Goal: Task Accomplishment & Management: Manage account settings

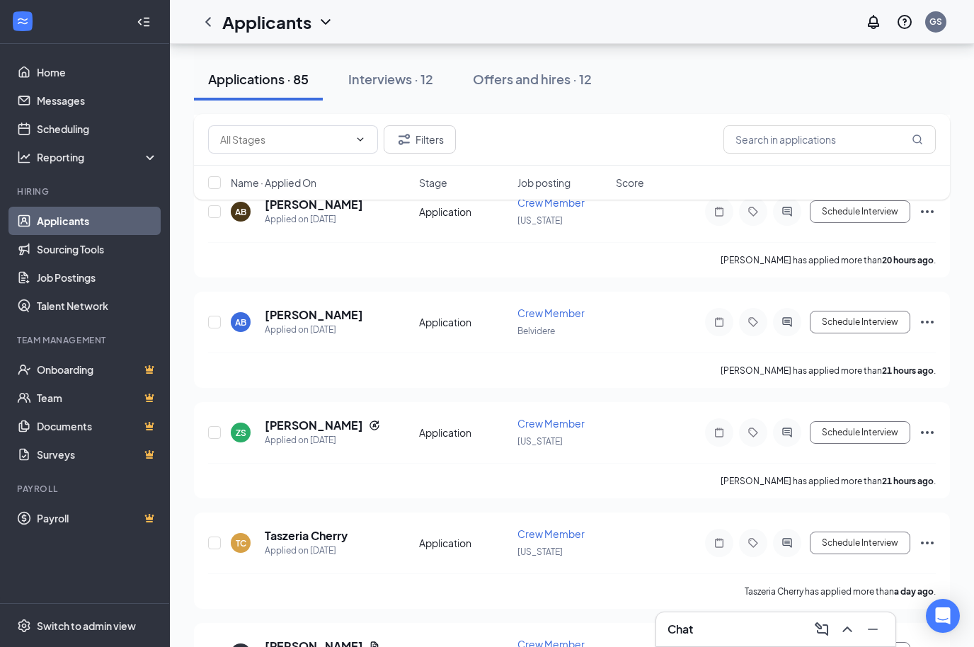
scroll to position [326, 0]
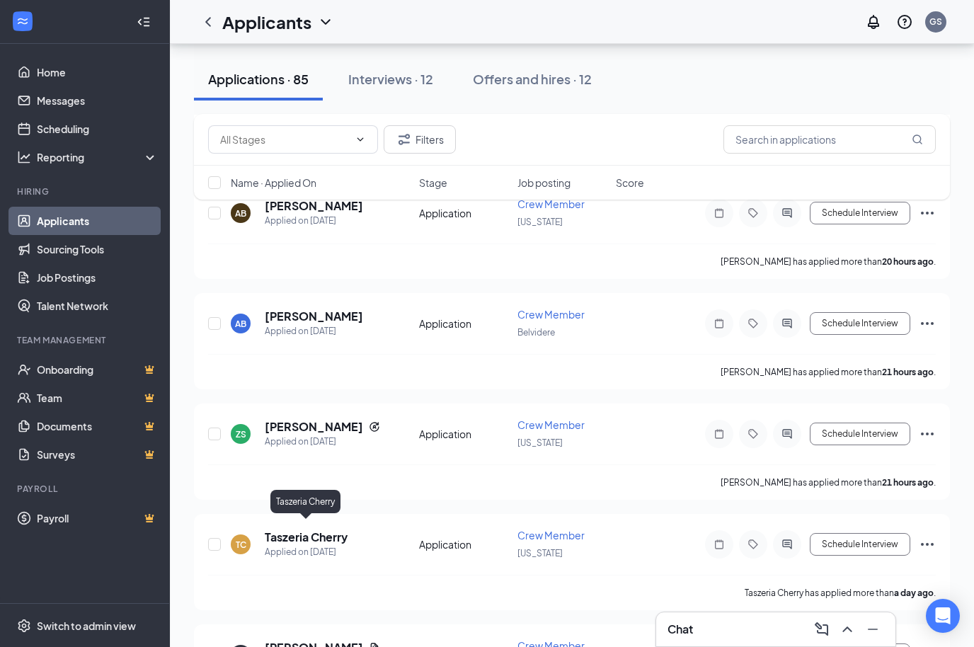
click at [327, 530] on h5 "Taszeria Cherry" at bounding box center [306, 538] width 83 height 16
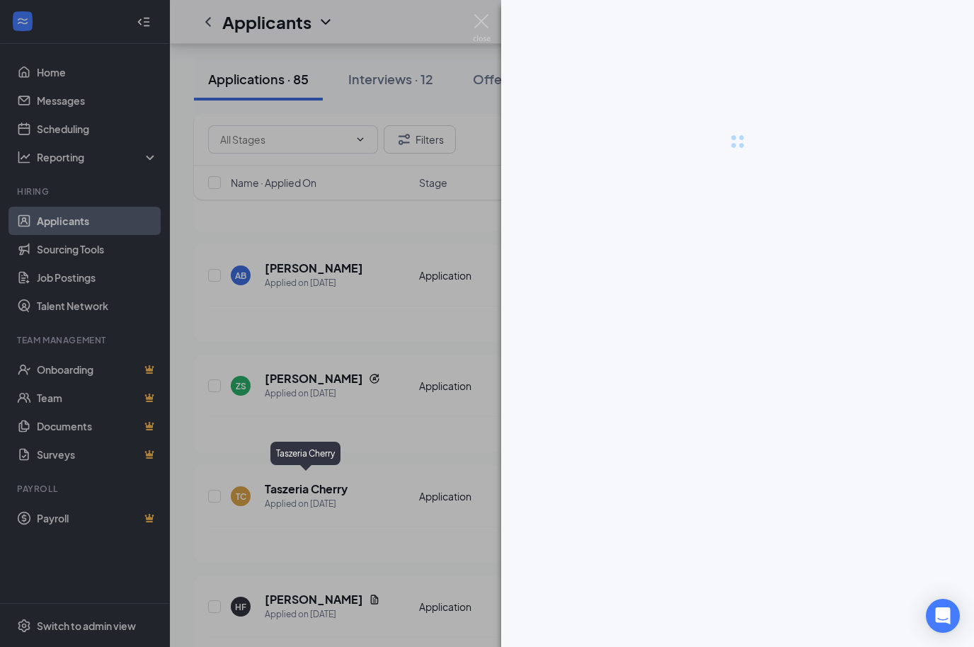
scroll to position [376, 0]
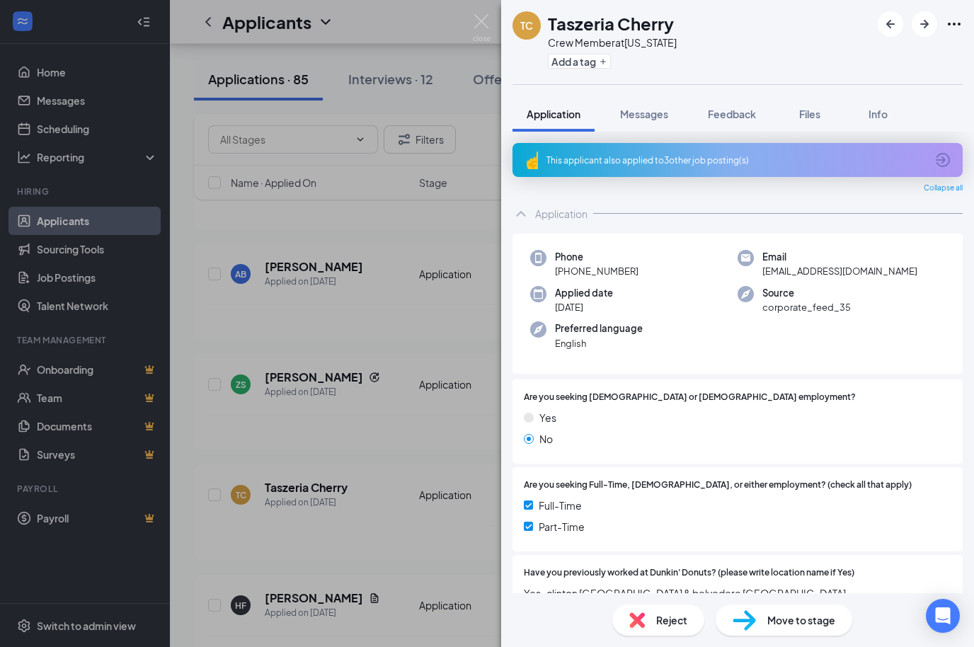
click at [330, 367] on div "TC Taszeria Cherry Crew Member at [US_STATE] Add a tag Application Messages Fee…" at bounding box center [487, 323] width 974 height 647
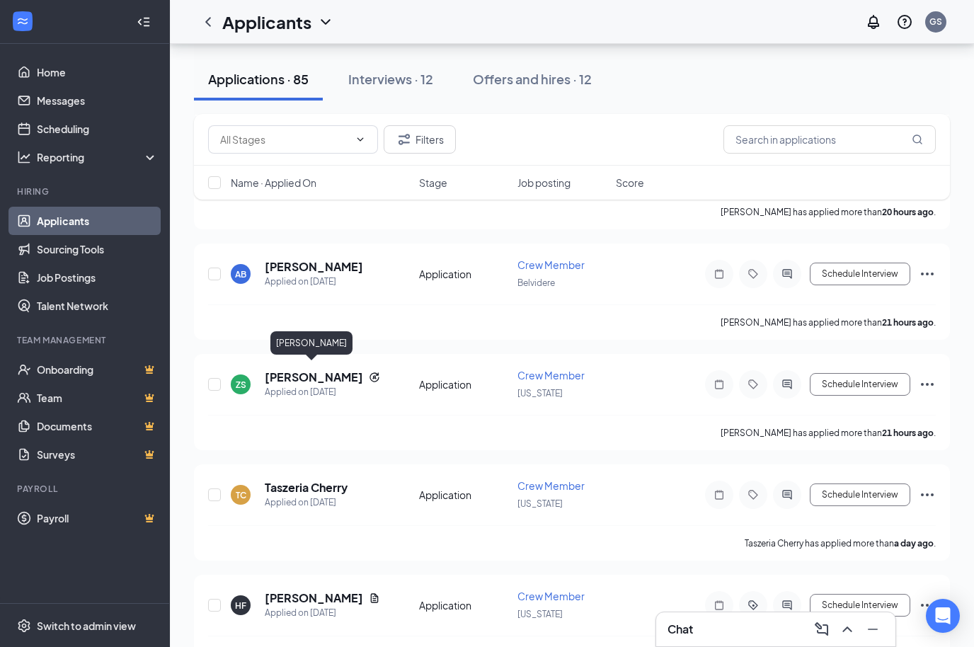
click at [316, 376] on h5 "[PERSON_NAME]" at bounding box center [314, 378] width 98 height 16
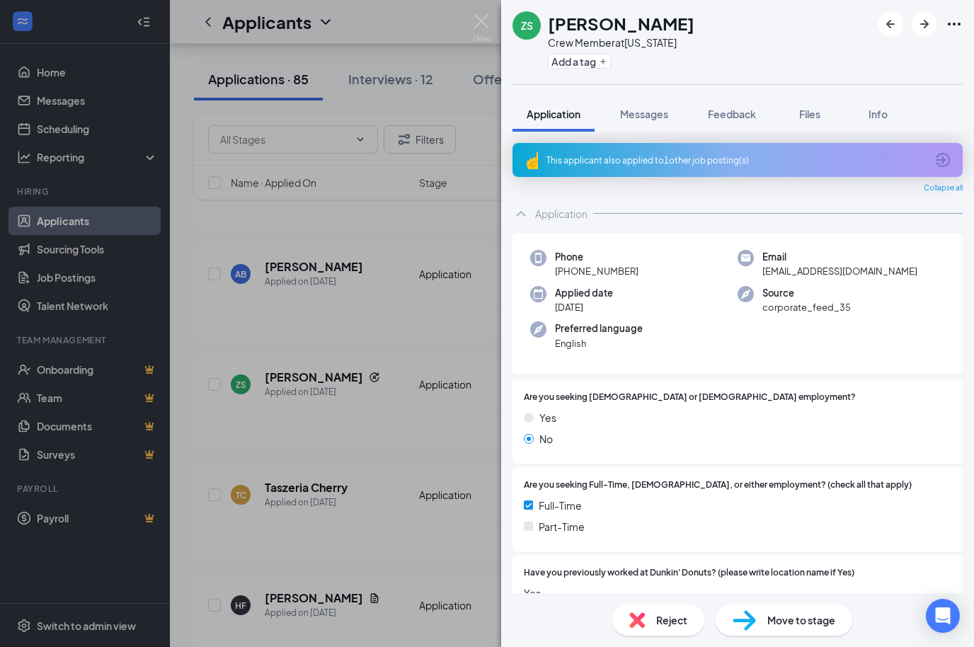
click at [457, 435] on div "ZS [PERSON_NAME] Crew Member at [US_STATE] Add a tag Application Messages Feedb…" at bounding box center [487, 323] width 974 height 647
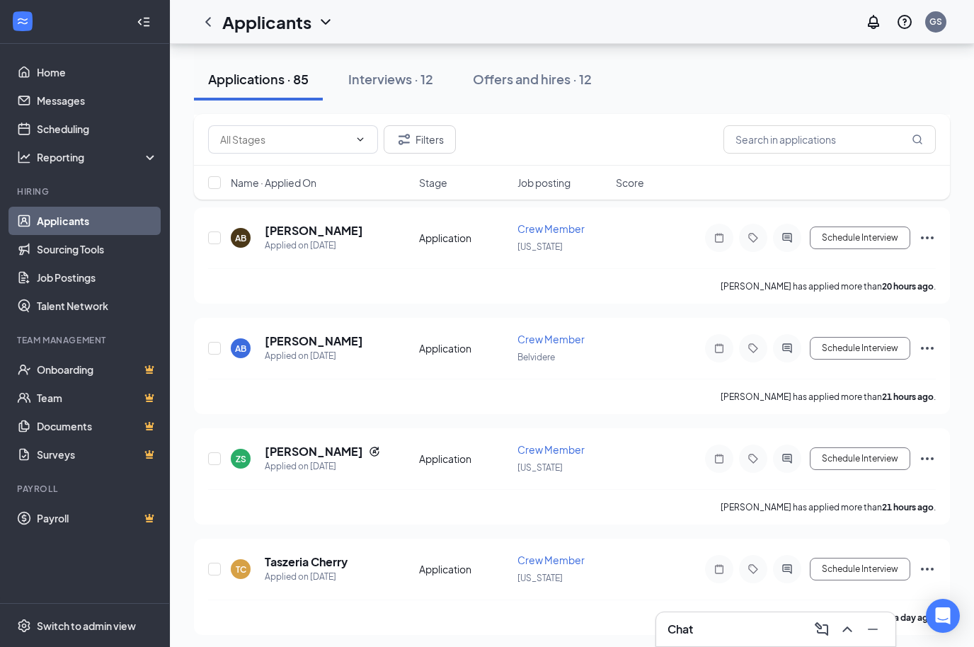
click at [307, 447] on h5 "[PERSON_NAME]" at bounding box center [314, 452] width 98 height 16
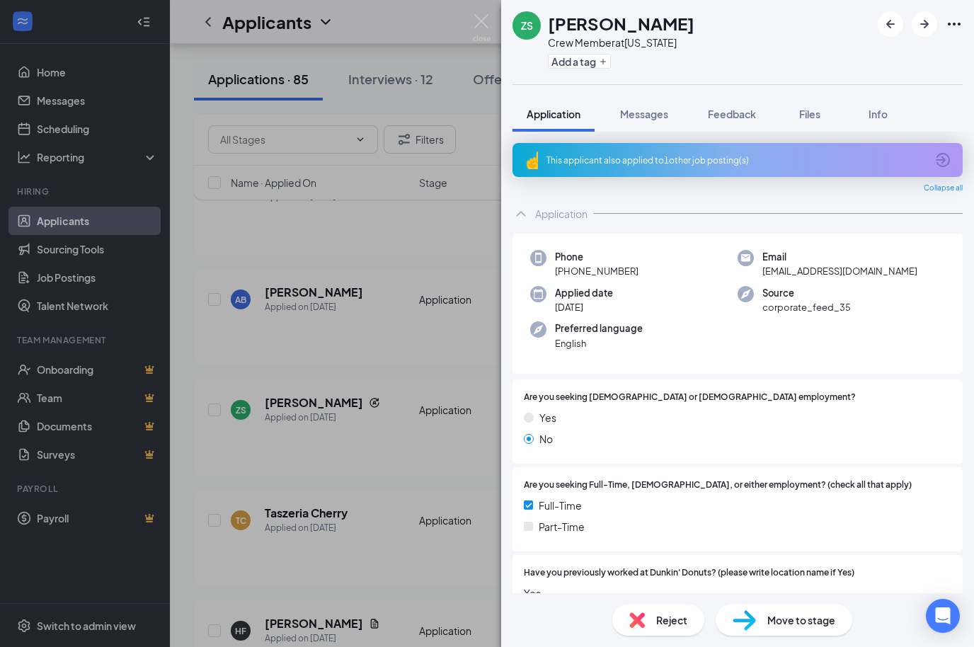
click at [319, 400] on div "ZS [PERSON_NAME] Crew Member at [US_STATE] Add a tag Application Messages Feedb…" at bounding box center [487, 323] width 974 height 647
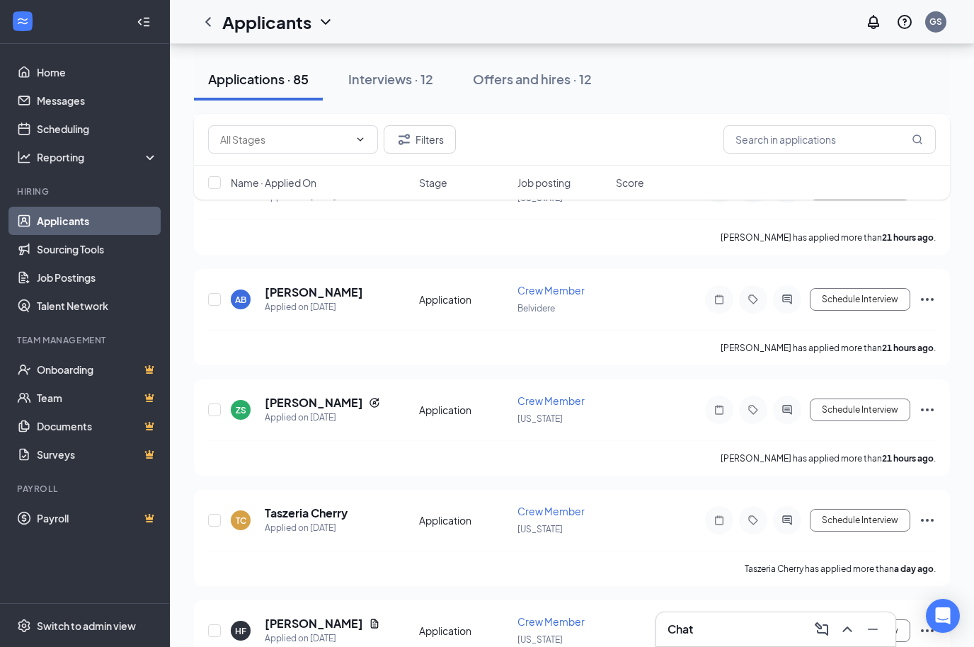
click at [310, 402] on h5 "[PERSON_NAME]" at bounding box center [314, 403] width 98 height 16
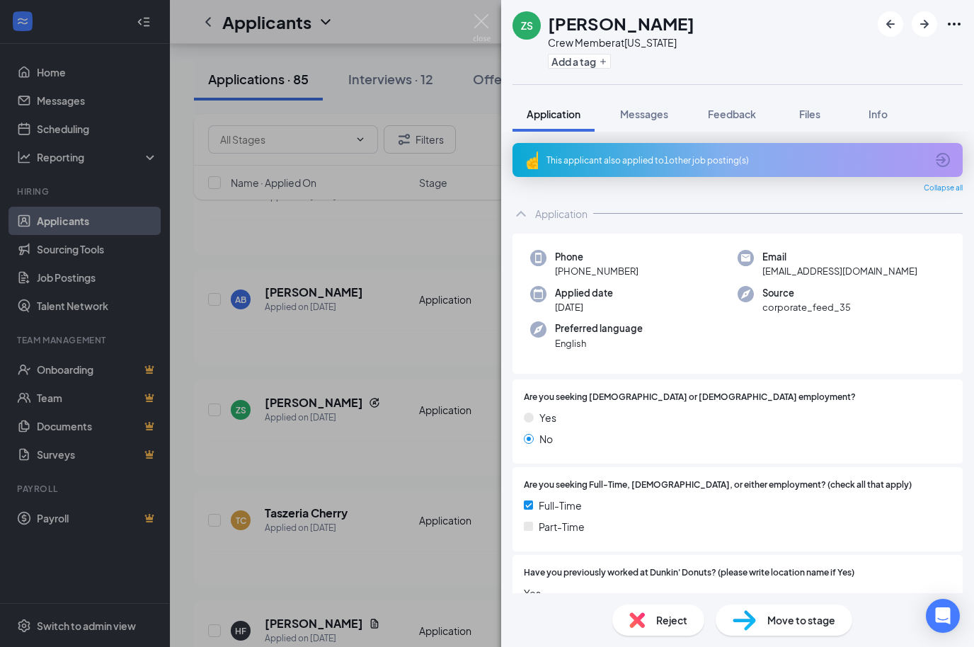
click at [304, 498] on div "ZS [PERSON_NAME] Crew Member at [US_STATE] Add a tag Application Messages Feedb…" at bounding box center [487, 323] width 974 height 647
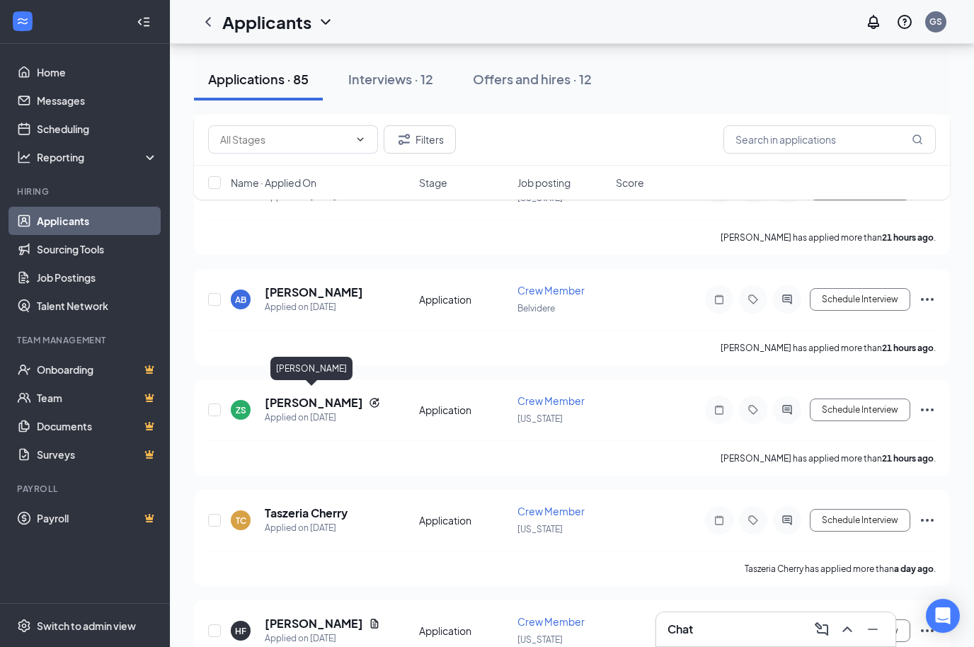
click at [311, 395] on h5 "[PERSON_NAME]" at bounding box center [314, 403] width 98 height 16
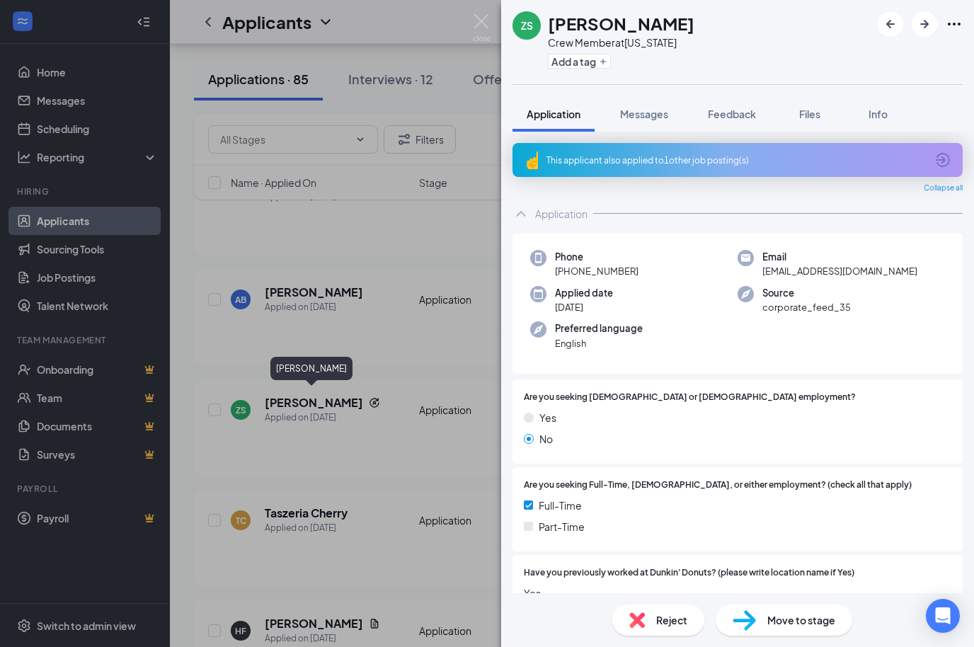
click at [323, 399] on div "ZS [PERSON_NAME] Crew Member at [US_STATE] Add a tag Application Messages Feedb…" at bounding box center [487, 323] width 974 height 647
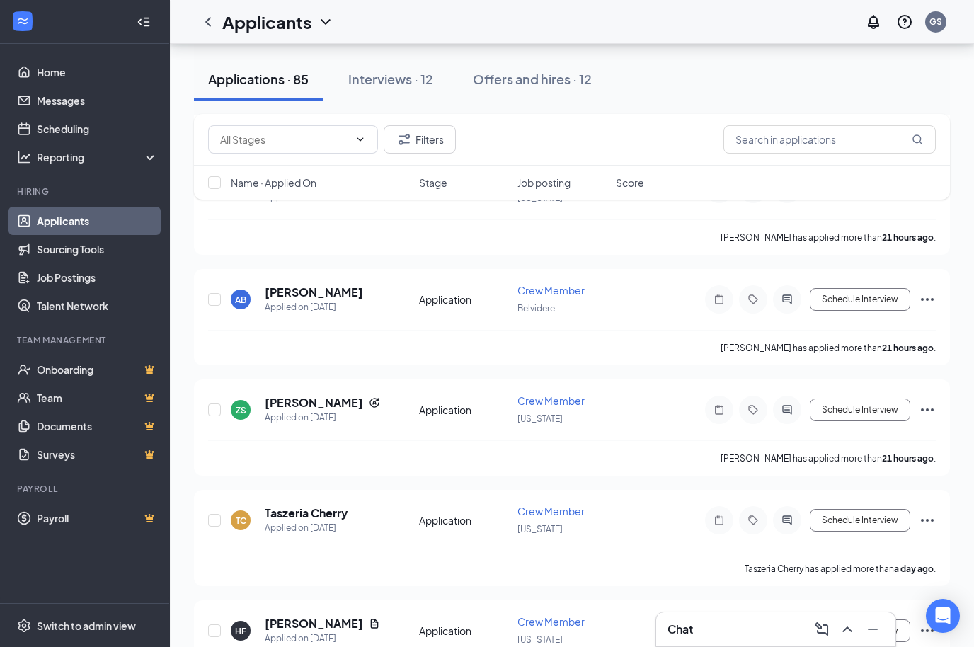
click at [318, 395] on h5 "[PERSON_NAME]" at bounding box center [314, 403] width 98 height 16
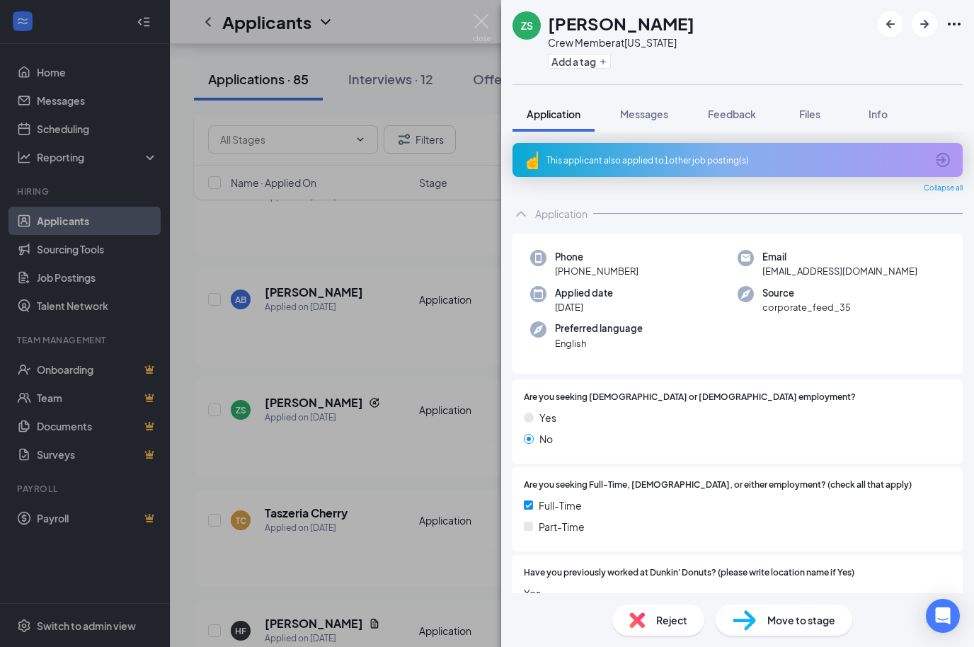
click at [5, 218] on div "ZS [PERSON_NAME] Crew Member at [US_STATE] Add a tag Application Messages Feedb…" at bounding box center [487, 323] width 974 height 647
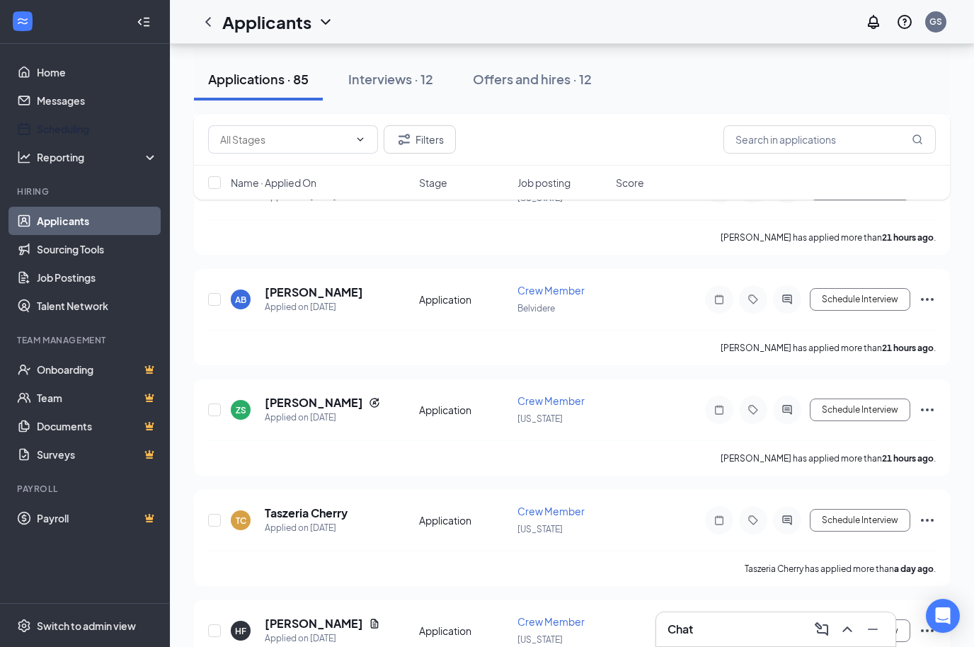
click at [75, 125] on link "Scheduling" at bounding box center [97, 129] width 121 height 28
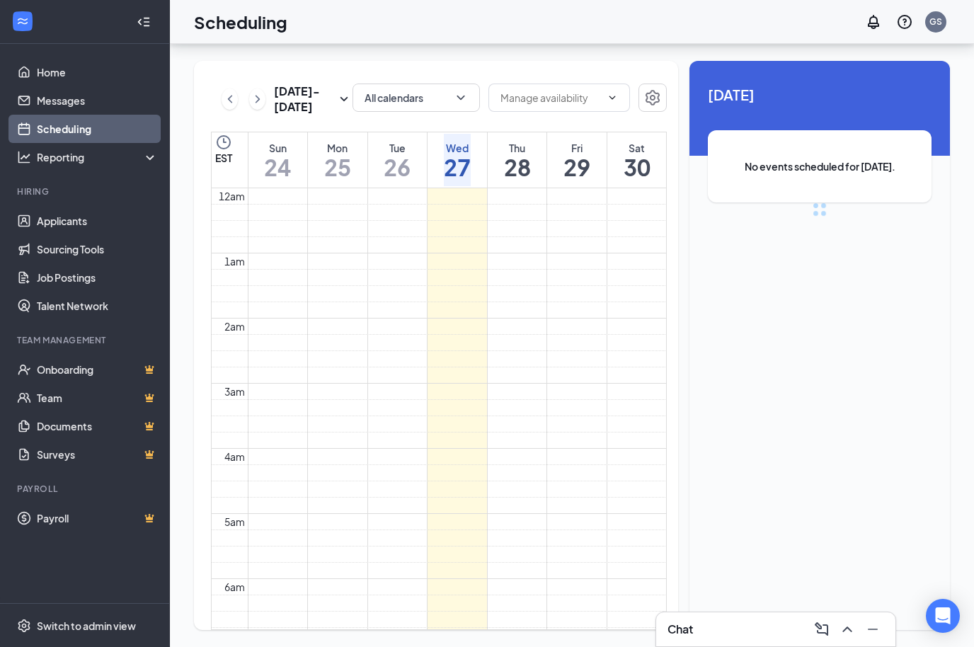
scroll to position [696, 0]
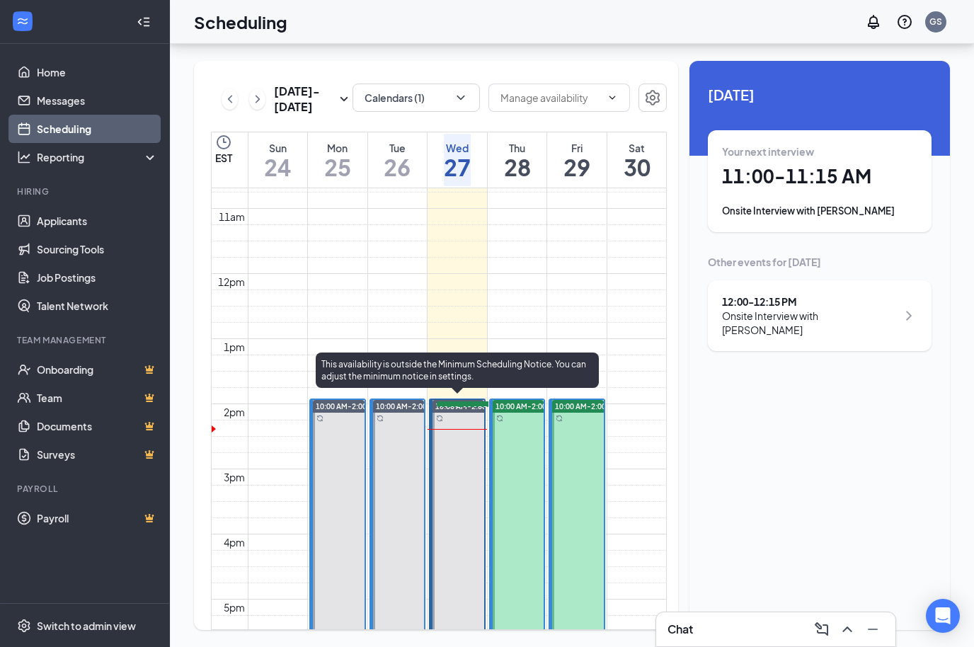
click at [481, 440] on link "10:00 AM-2:00 PM 11:00-11:15 AM 1 12:00-12:15 PM 1" at bounding box center [457, 580] width 56 height 362
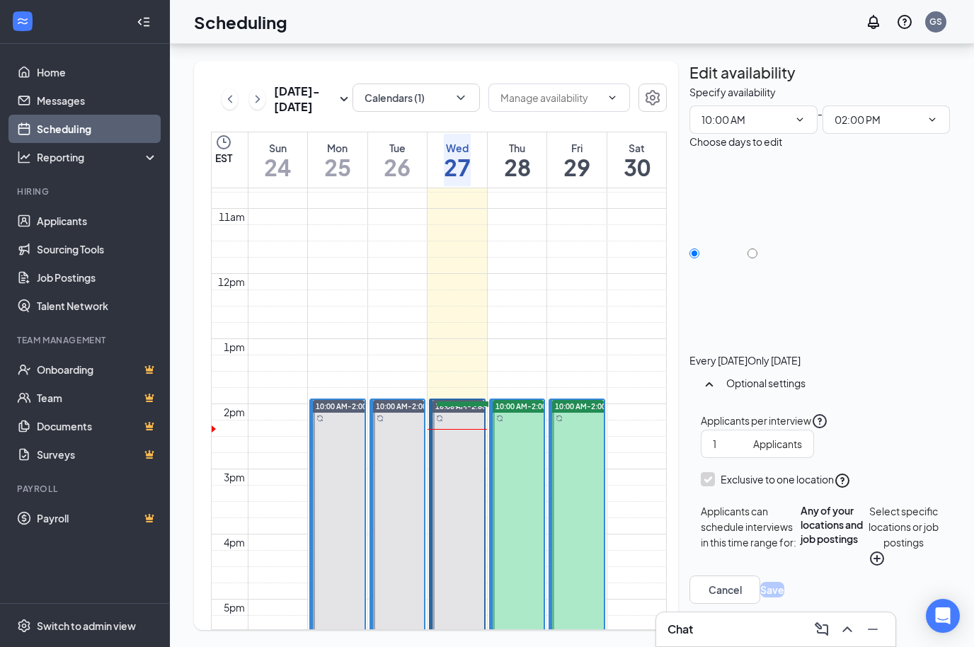
click at [472, 448] on link "10:00 AM-2:00 PM 11:00-11:15 AM 1 12:00-12:15 PM 1" at bounding box center [457, 580] width 56 height 362
click at [478, 450] on link "10:00 AM-2:00 PM 11:00-11:15 AM 1 12:00-12:15 PM 1" at bounding box center [457, 580] width 56 height 362
click at [472, 536] on link "10:00 AM-2:00 PM 11:00-11:15 AM 1 12:00-12:15 PM 1" at bounding box center [457, 580] width 56 height 362
click at [79, 86] on link "Messages" at bounding box center [97, 100] width 121 height 28
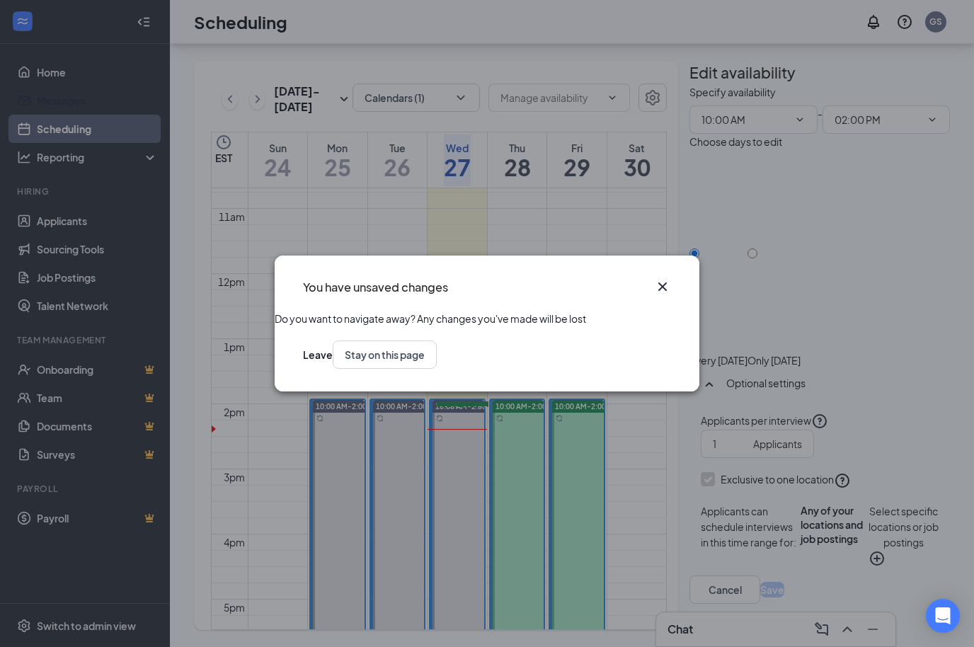
click at [333, 365] on button "Leave" at bounding box center [318, 355] width 30 height 28
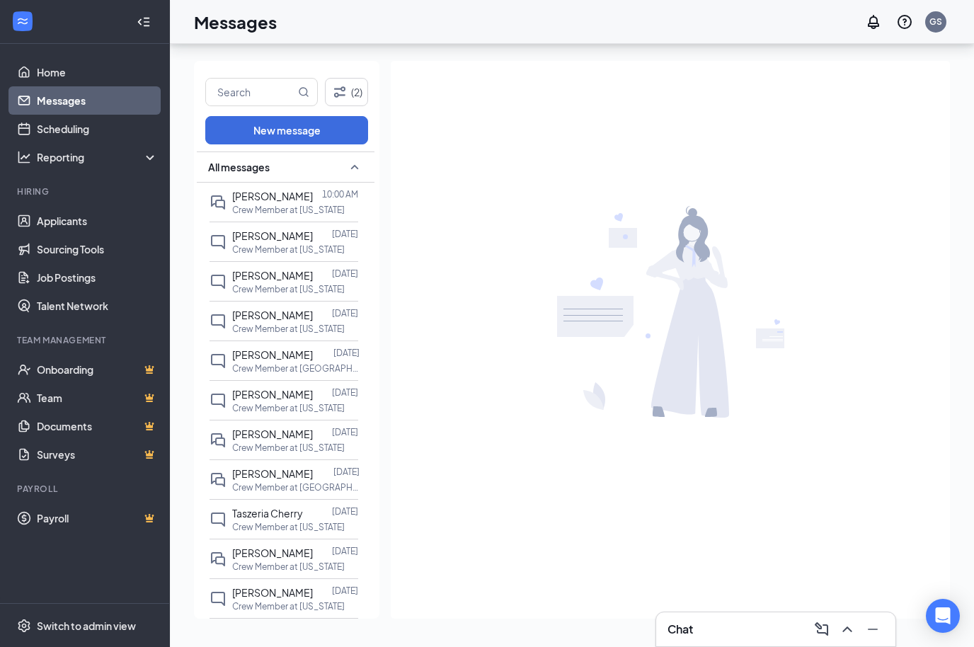
click at [291, 442] on p "Crew Member at [US_STATE]" at bounding box center [288, 448] width 113 height 12
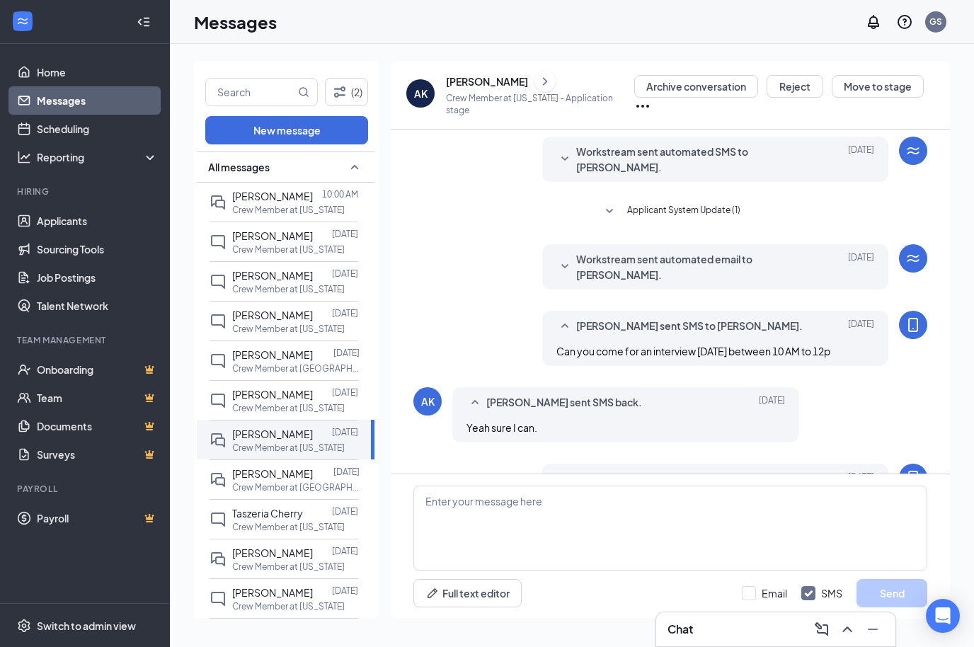
click at [498, 80] on div "[PERSON_NAME]" at bounding box center [487, 81] width 82 height 14
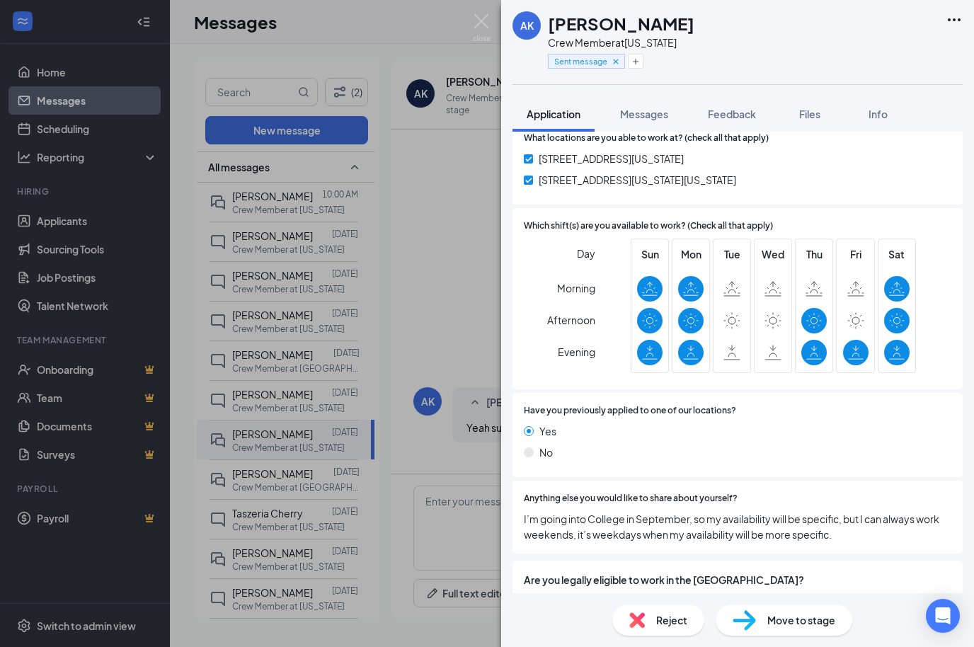
click at [758, 572] on span "Are you legally eligible to work in the [GEOGRAPHIC_DATA]?" at bounding box center [738, 580] width 428 height 16
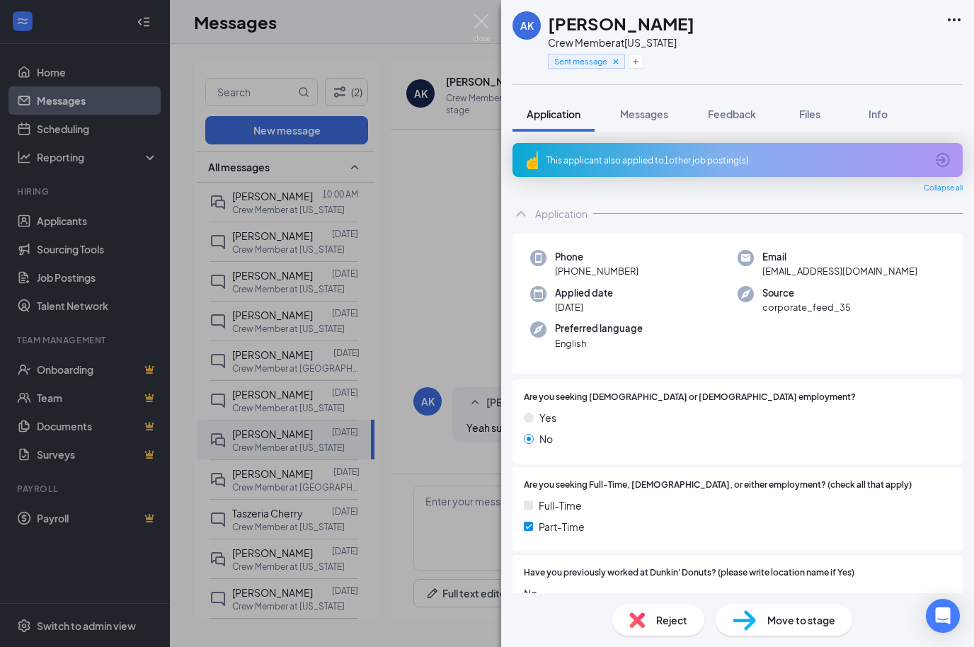
click at [656, 108] on span "Messages" at bounding box center [644, 114] width 48 height 13
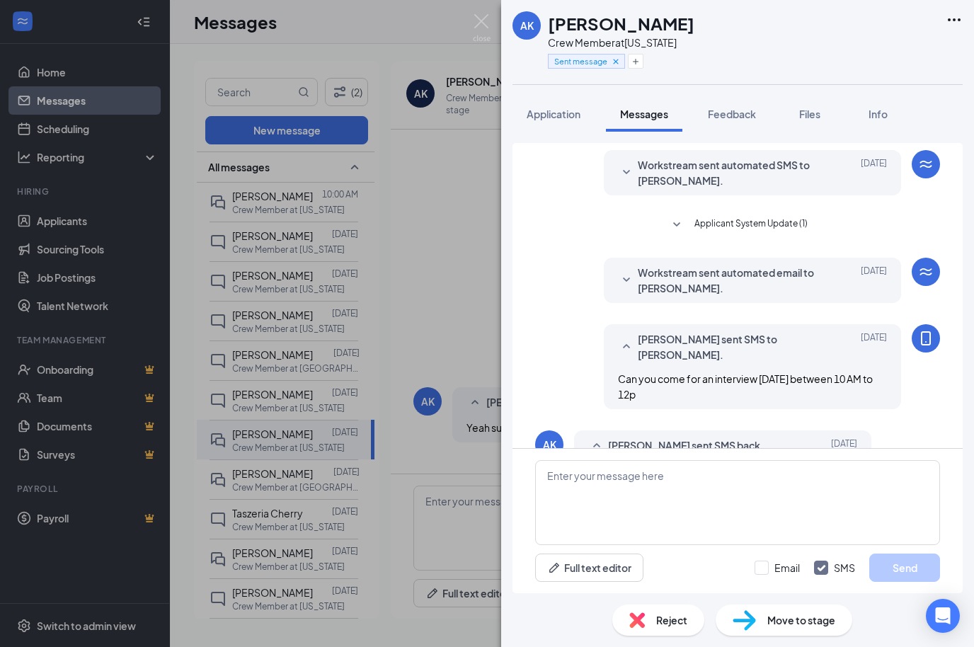
scroll to position [49, 0]
click at [452, 292] on div "AK [PERSON_NAME] Crew Member at [US_STATE] Sent message Application Messages Fe…" at bounding box center [487, 323] width 974 height 647
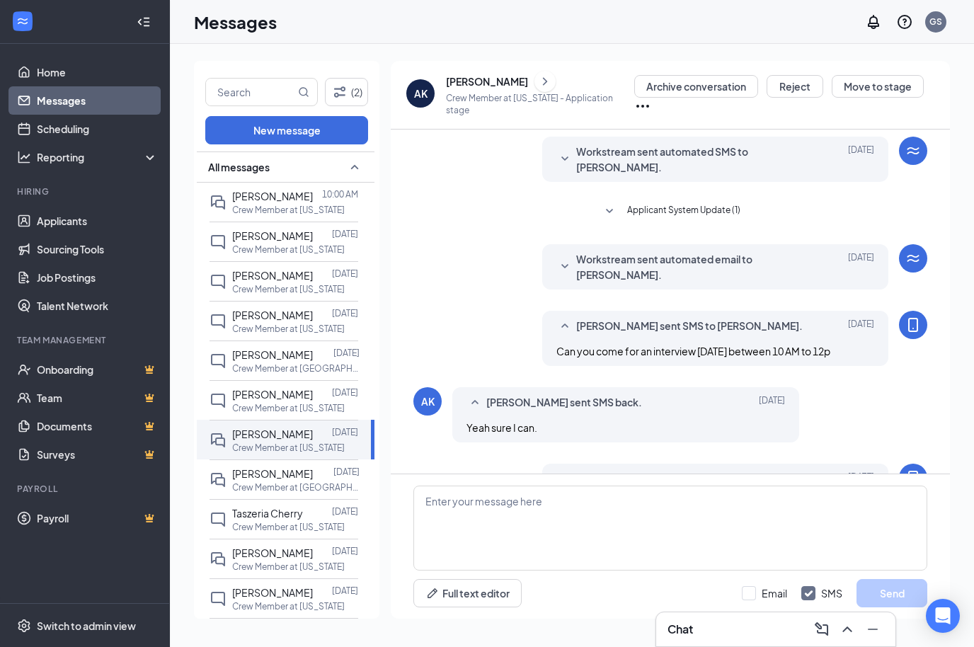
click at [129, 197] on div "Hiring" at bounding box center [86, 191] width 138 height 12
click at [81, 132] on link "Scheduling" at bounding box center [97, 129] width 121 height 28
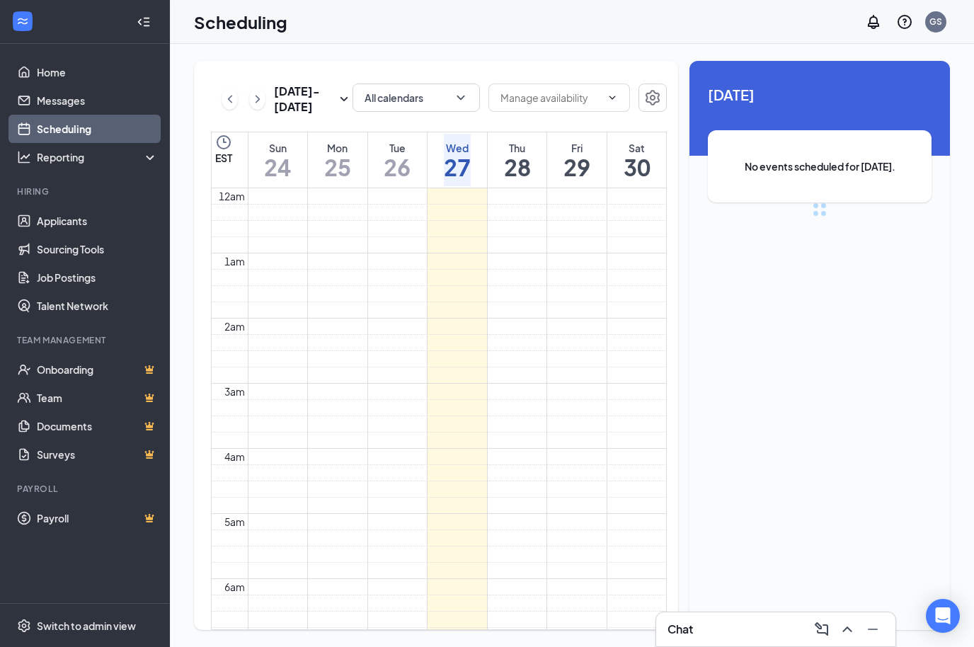
scroll to position [696, 0]
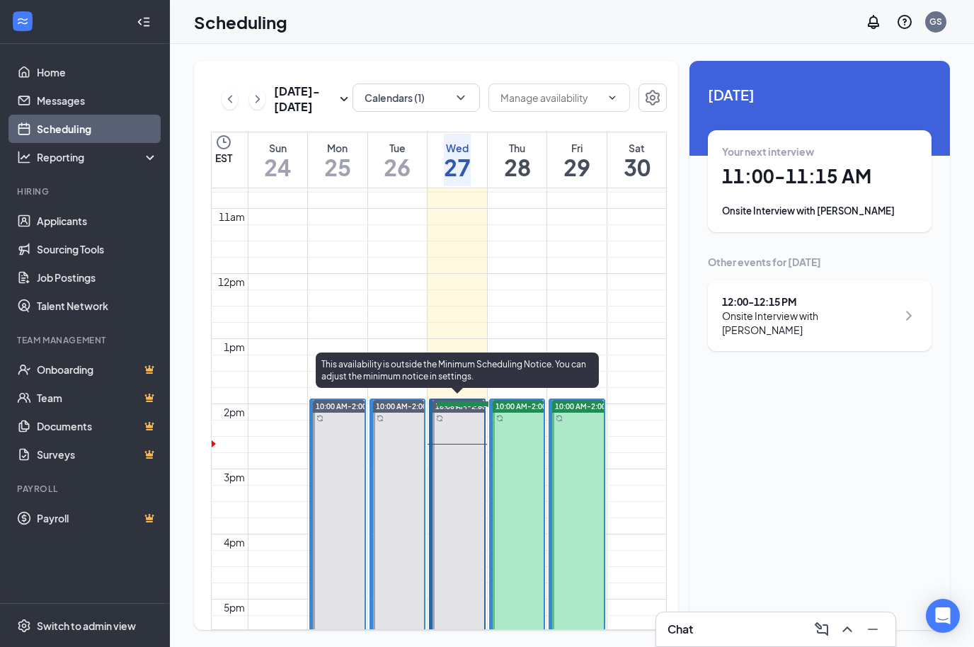
click at [470, 502] on link "10:00 AM-2:00 PM 11:00-11:15 AM 1 12:00-12:15 PM 1" at bounding box center [457, 580] width 56 height 362
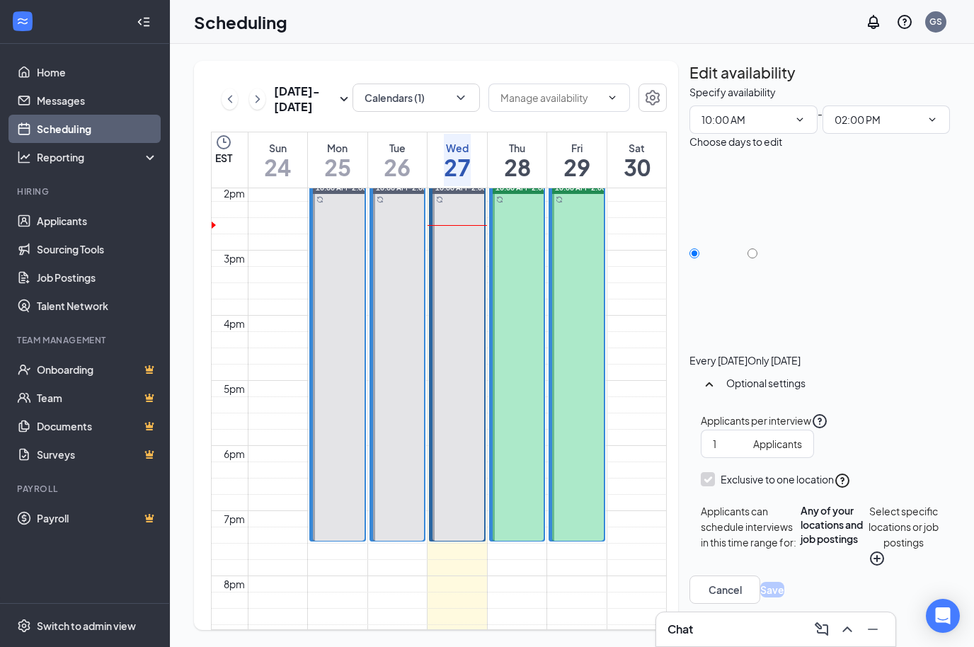
scroll to position [908, 0]
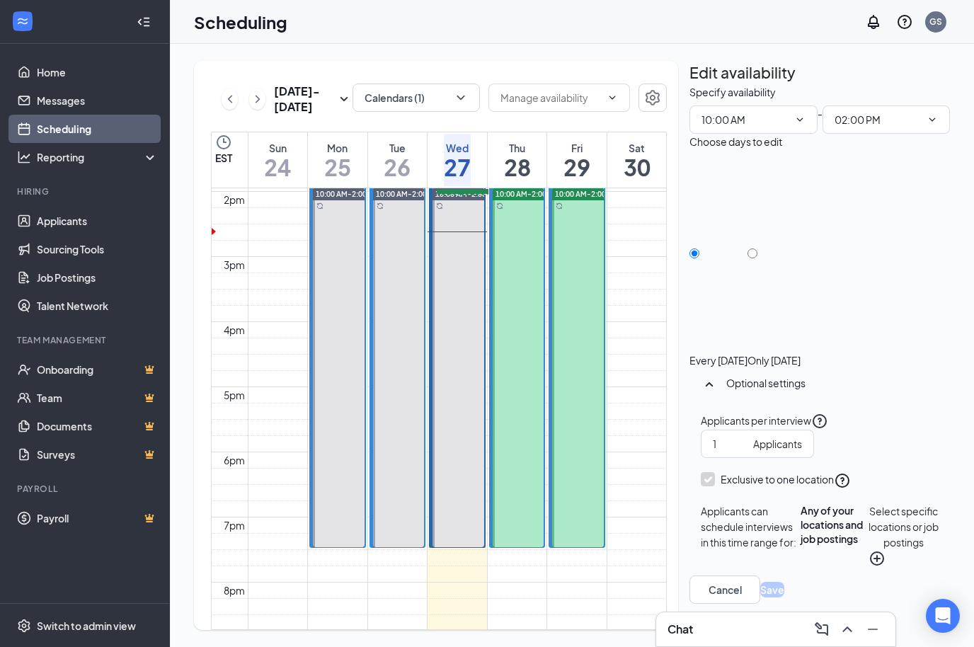
click at [466, 289] on link "10:00 AM-2:00 PM 11:00-11:15 AM 1 12:00-12:15 PM 1" at bounding box center [457, 367] width 56 height 362
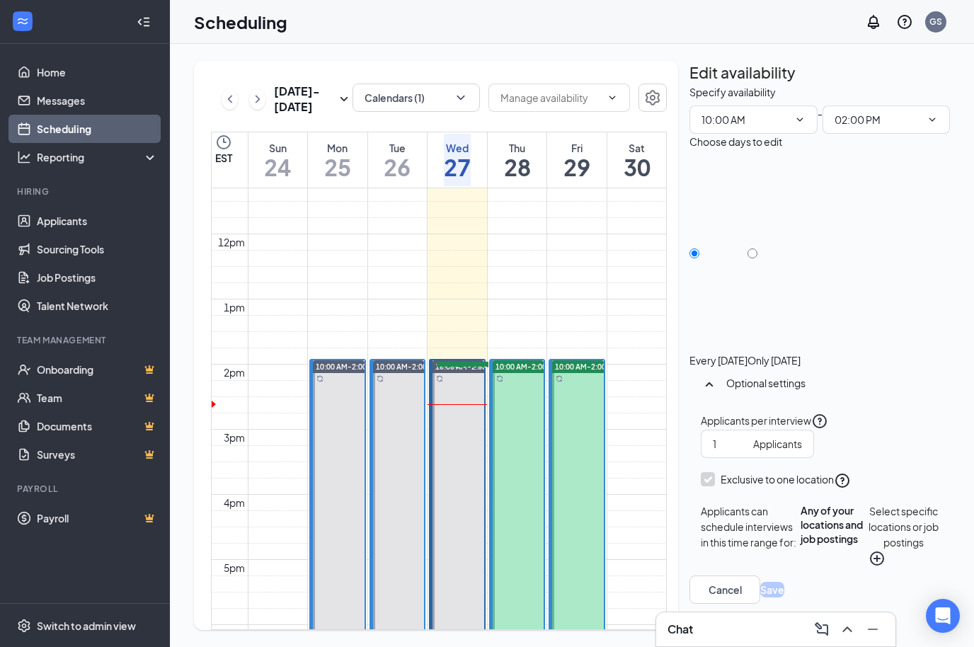
scroll to position [733, 0]
click at [464, 452] on link "10:00 AM-2:00 PM 11:00-11:15 AM 1 12:00-12:15 PM 1" at bounding box center [457, 542] width 56 height 362
click at [464, 464] on link "10:00 AM-2:00 PM 11:00-11:15 AM 1 12:00-12:15 PM 1" at bounding box center [457, 542] width 56 height 362
click at [475, 459] on link "10:00 AM-2:00 PM 11:00-11:15 AM 1 12:00-12:15 PM 1" at bounding box center [457, 542] width 56 height 362
click at [474, 459] on link "10:00 AM-2:00 PM 11:00-11:15 AM 1 12:00-12:15 PM 1" at bounding box center [457, 542] width 56 height 362
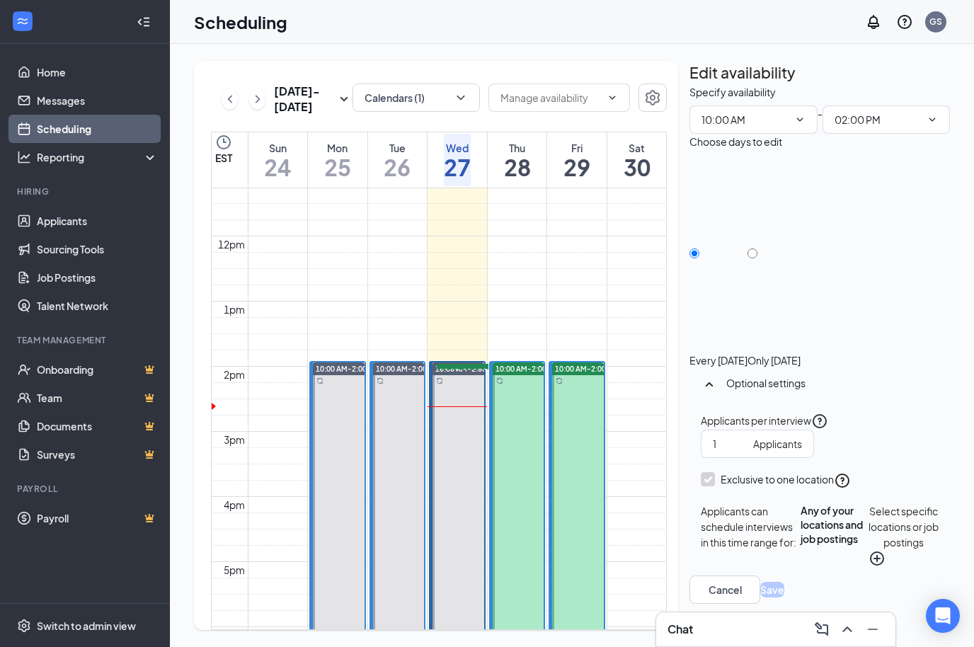
click at [458, 469] on link "10:00 AM-2:00 PM 11:00-11:15 AM 1 12:00-12:15 PM 1" at bounding box center [457, 542] width 56 height 362
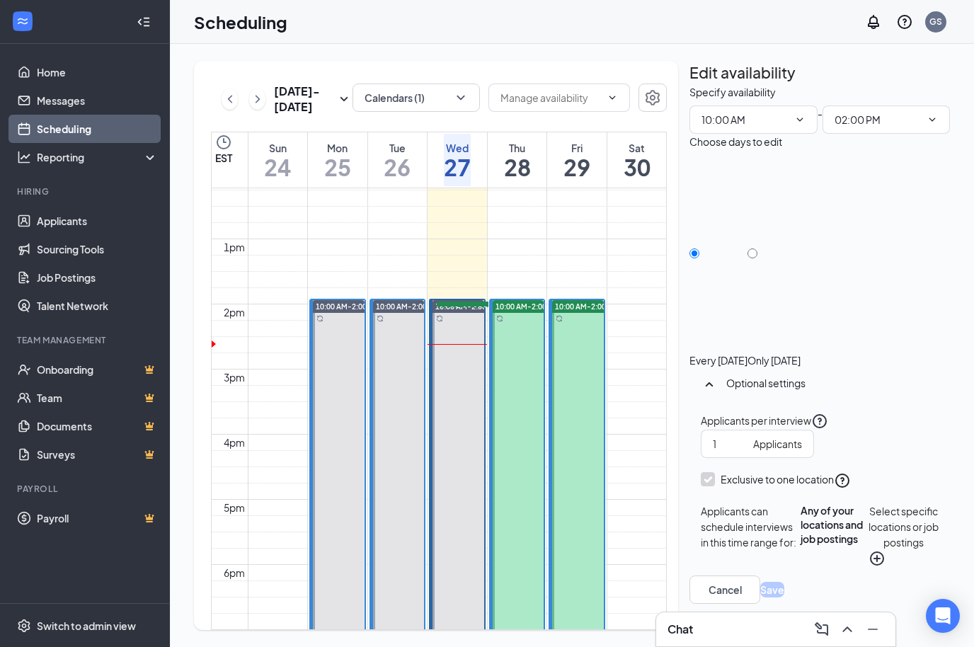
scroll to position [797, 0]
click at [154, 229] on link "Applicants" at bounding box center [97, 221] width 121 height 28
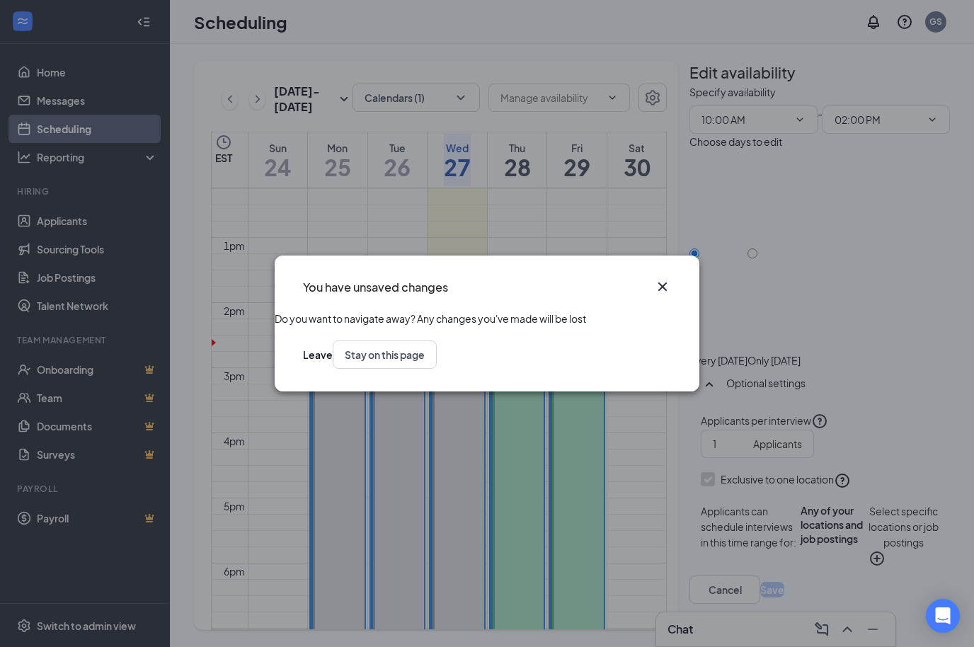
click at [83, 100] on div "You have unsaved changes Do you want to navigate away? Any changes you've made …" at bounding box center [487, 323] width 974 height 647
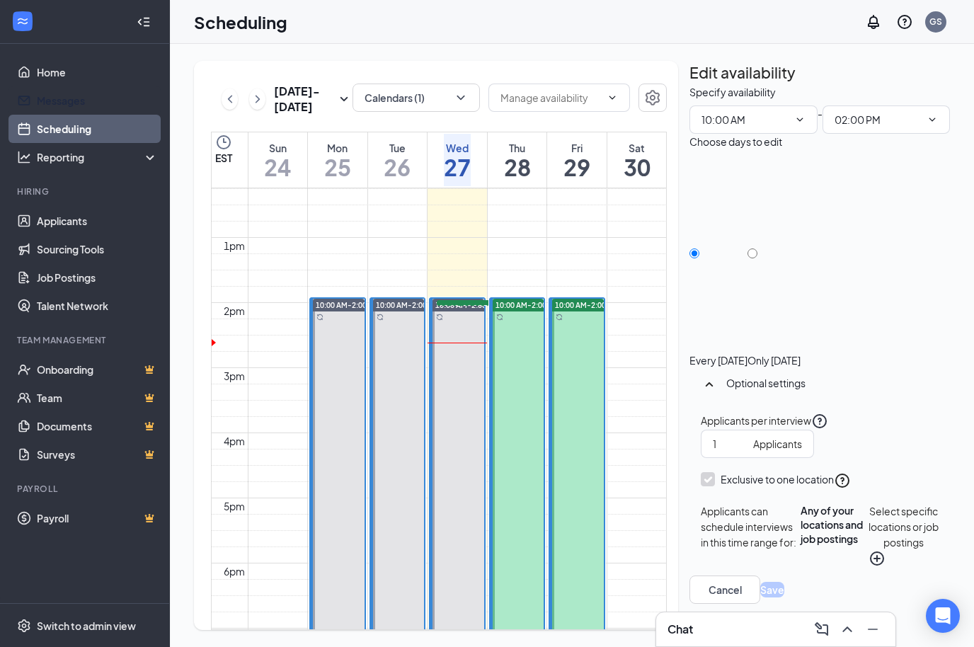
click at [79, 101] on link "Messages" at bounding box center [97, 100] width 121 height 28
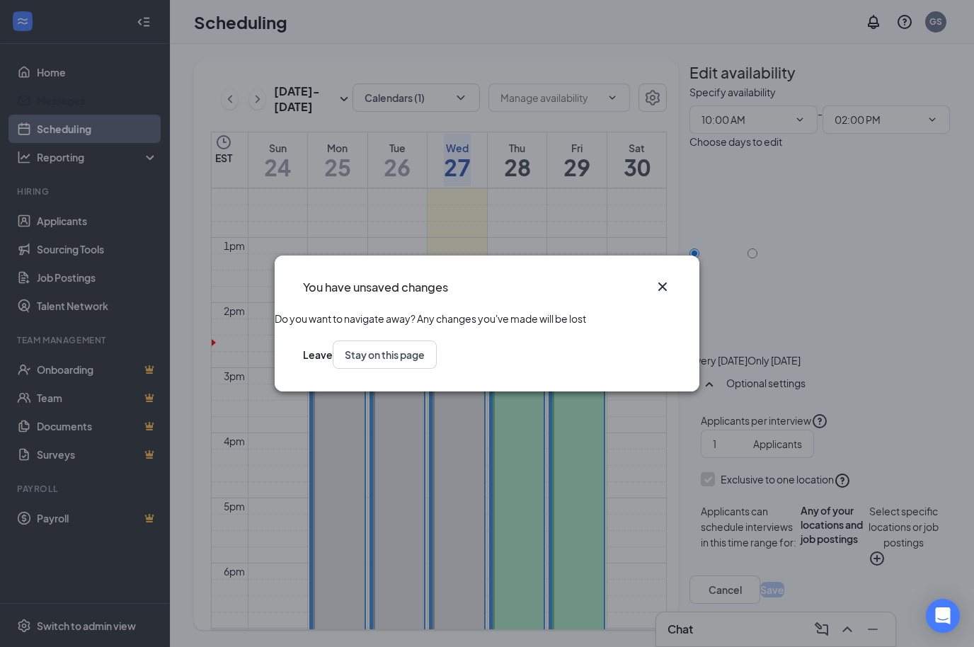
click at [333, 364] on button "Leave" at bounding box center [318, 355] width 30 height 28
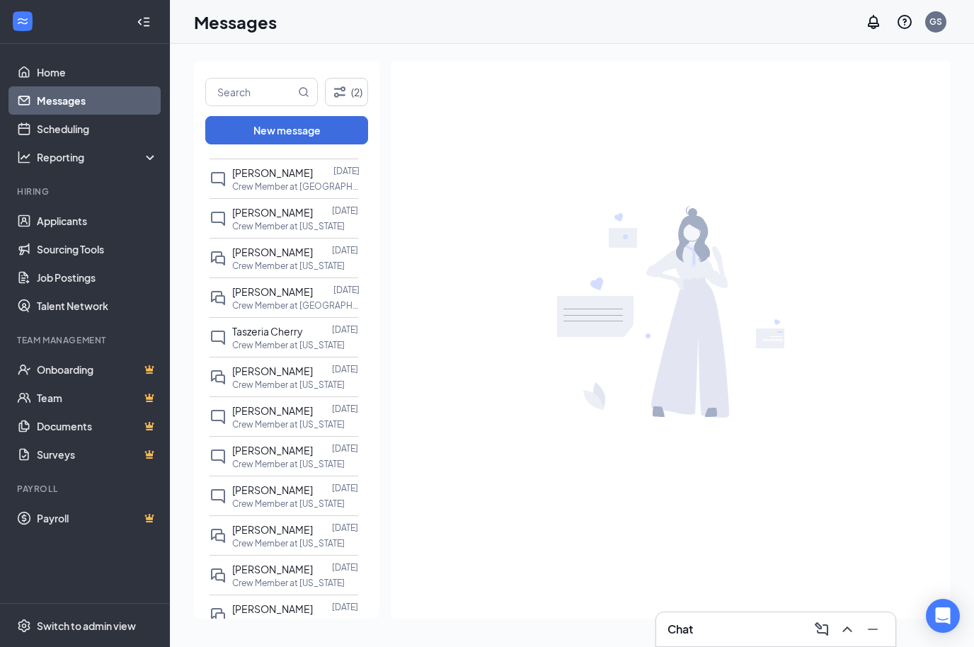
scroll to position [195, 0]
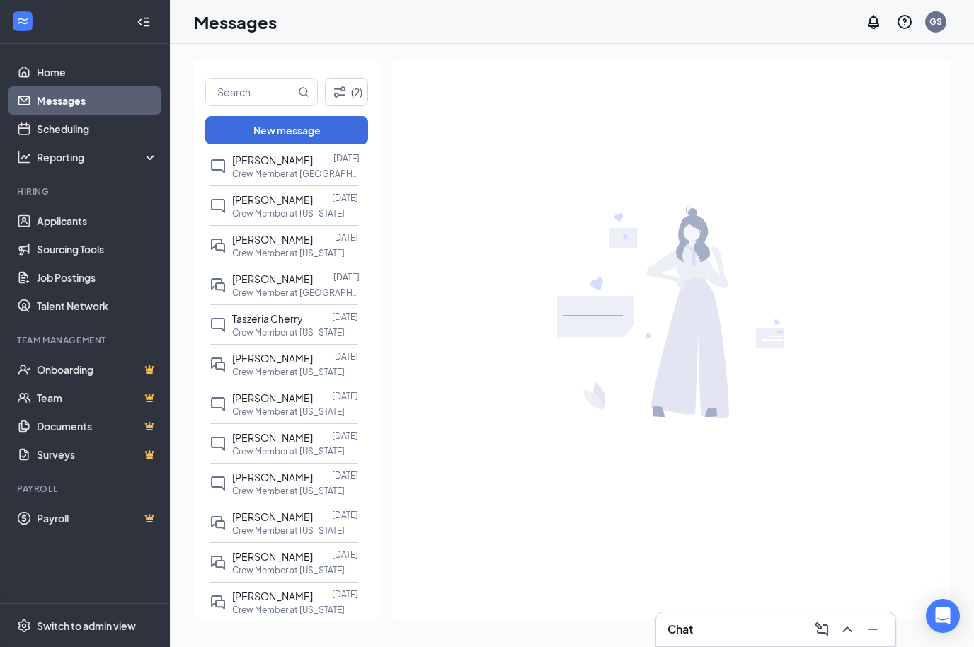
click at [313, 511] on div at bounding box center [322, 517] width 19 height 16
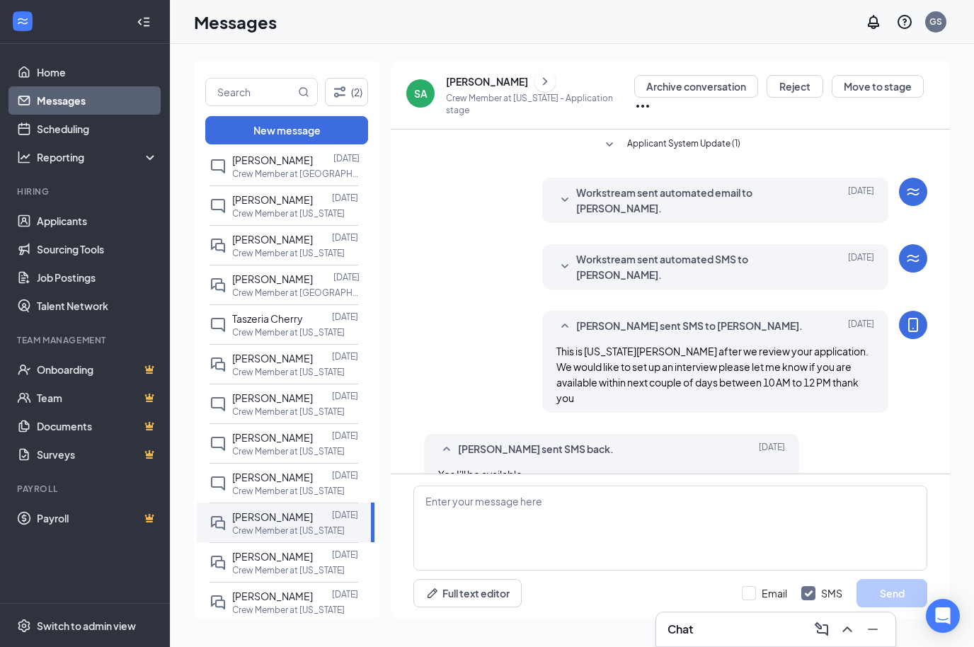
click at [485, 78] on div "[PERSON_NAME]" at bounding box center [487, 81] width 82 height 14
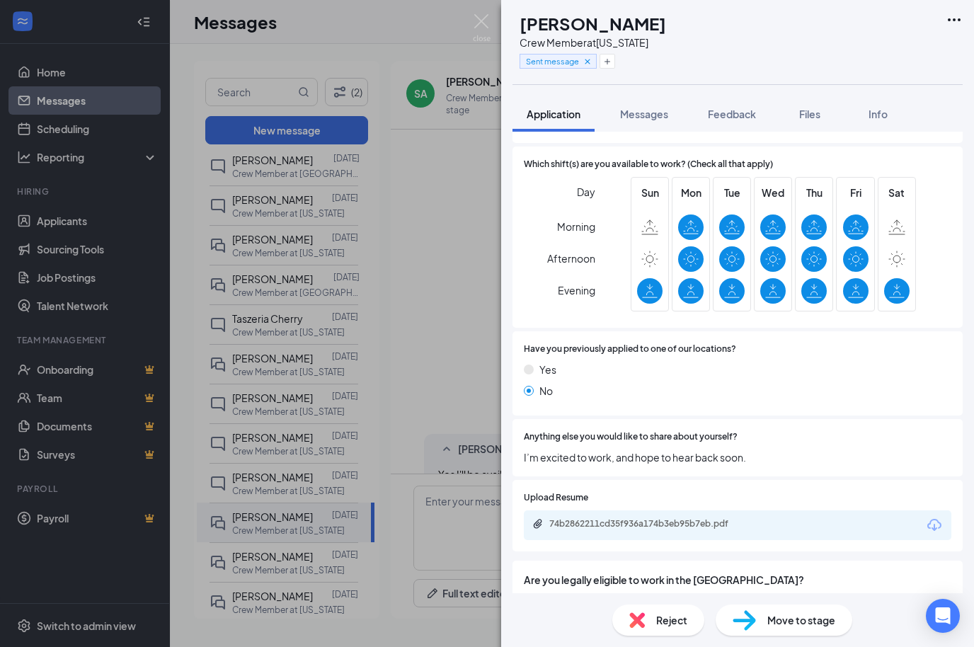
scroll to position [678, 0]
click at [826, 511] on div "74b2862211cd35f936a174b3eb95b7eb.pdf" at bounding box center [738, 526] width 428 height 30
click at [934, 518] on icon "Download" at bounding box center [934, 526] width 17 height 17
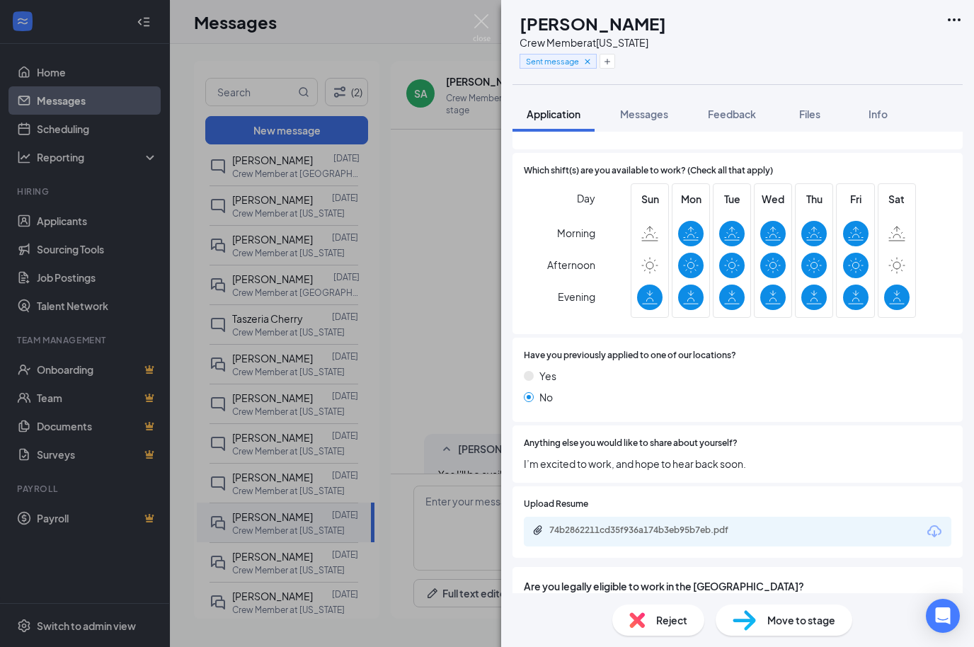
click at [741, 517] on div "74b2862211cd35f936a174b3eb95b7eb.pdf" at bounding box center [738, 532] width 428 height 30
click at [750, 525] on div "74b2862211cd35f936a174b3eb95b7eb.pdf" at bounding box center [646, 530] width 229 height 11
click at [432, 211] on div "SA [PERSON_NAME] Crew Member at [US_STATE] Sent message Application Messages Fe…" at bounding box center [487, 323] width 974 height 647
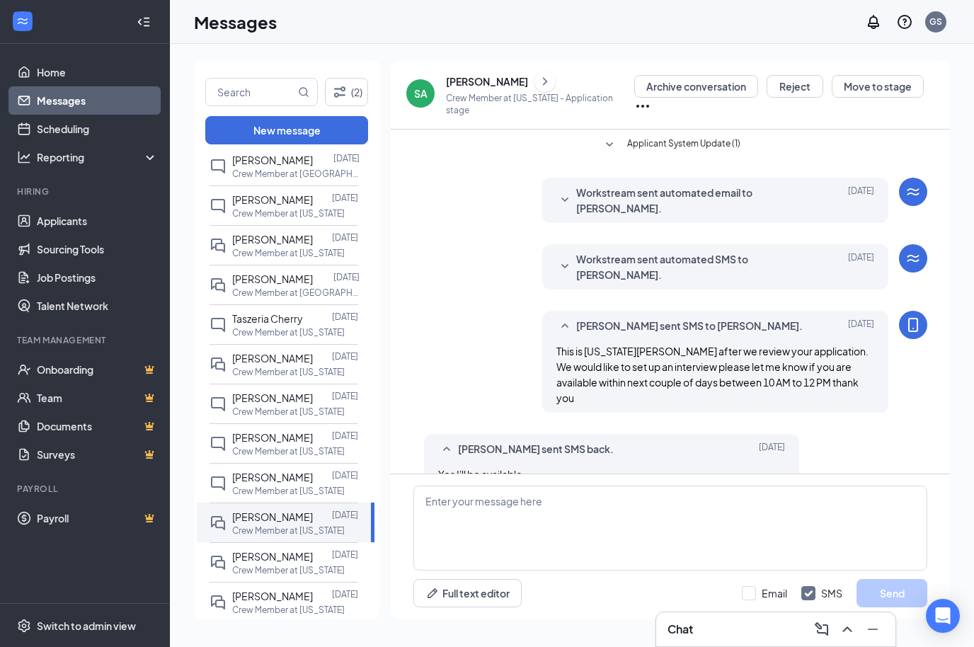
click at [466, 87] on div "[PERSON_NAME]" at bounding box center [487, 81] width 82 height 14
